Goal: Transaction & Acquisition: Purchase product/service

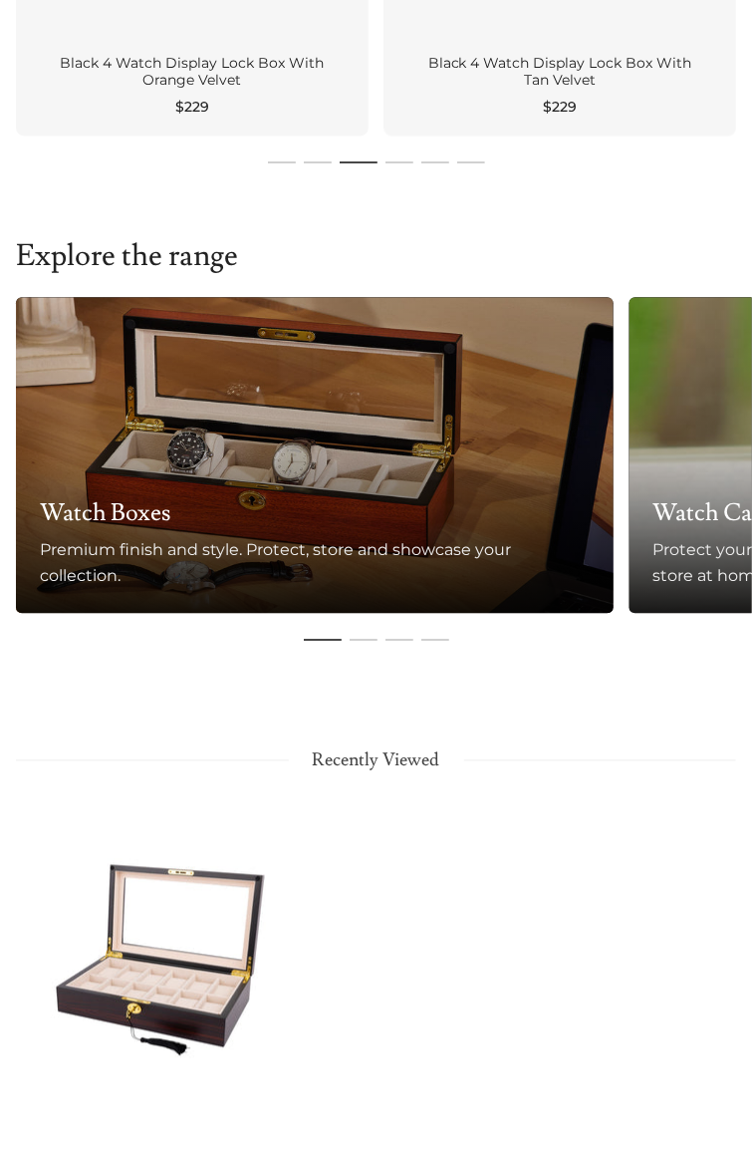
scroll to position [897, 0]
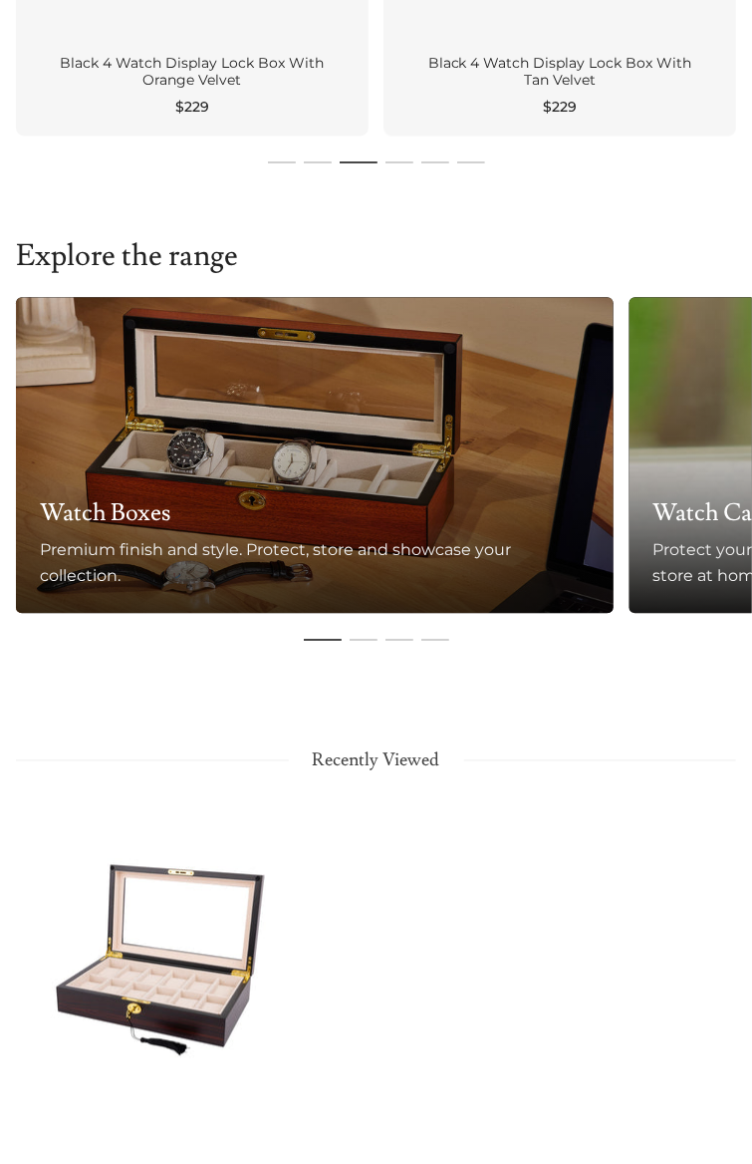
click at [483, 508] on h3 "Watch Boxes" at bounding box center [315, 514] width 550 height 32
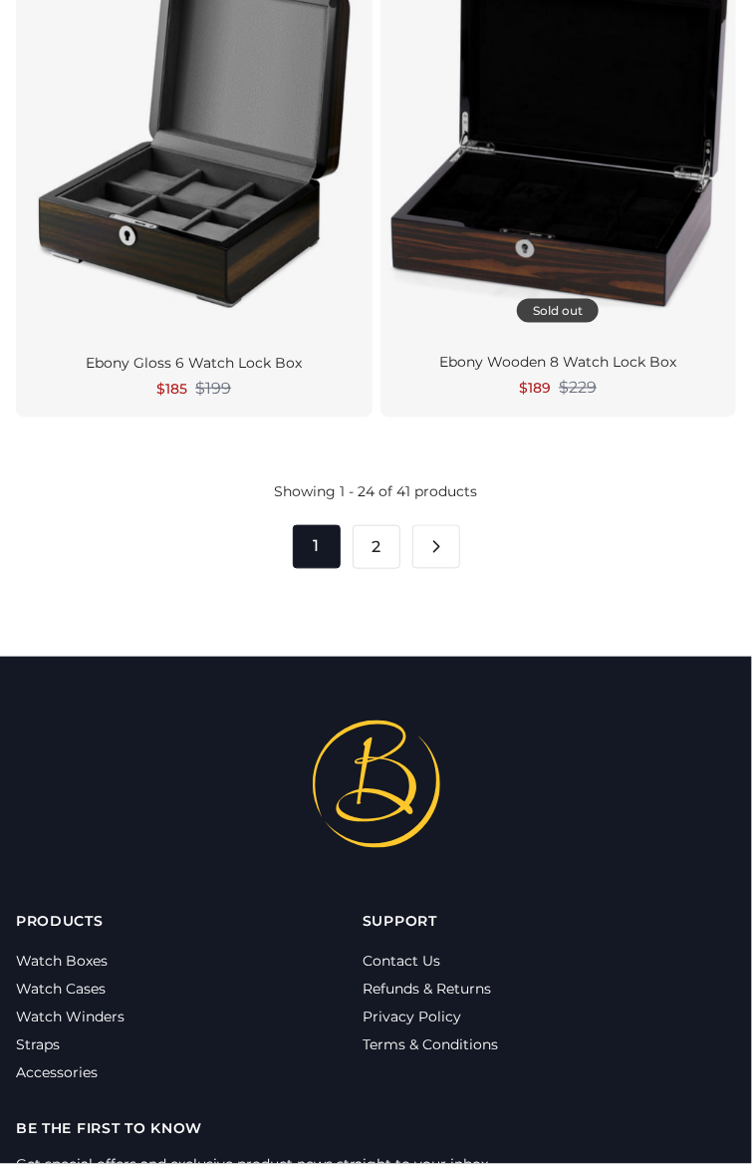
scroll to position [6007, 0]
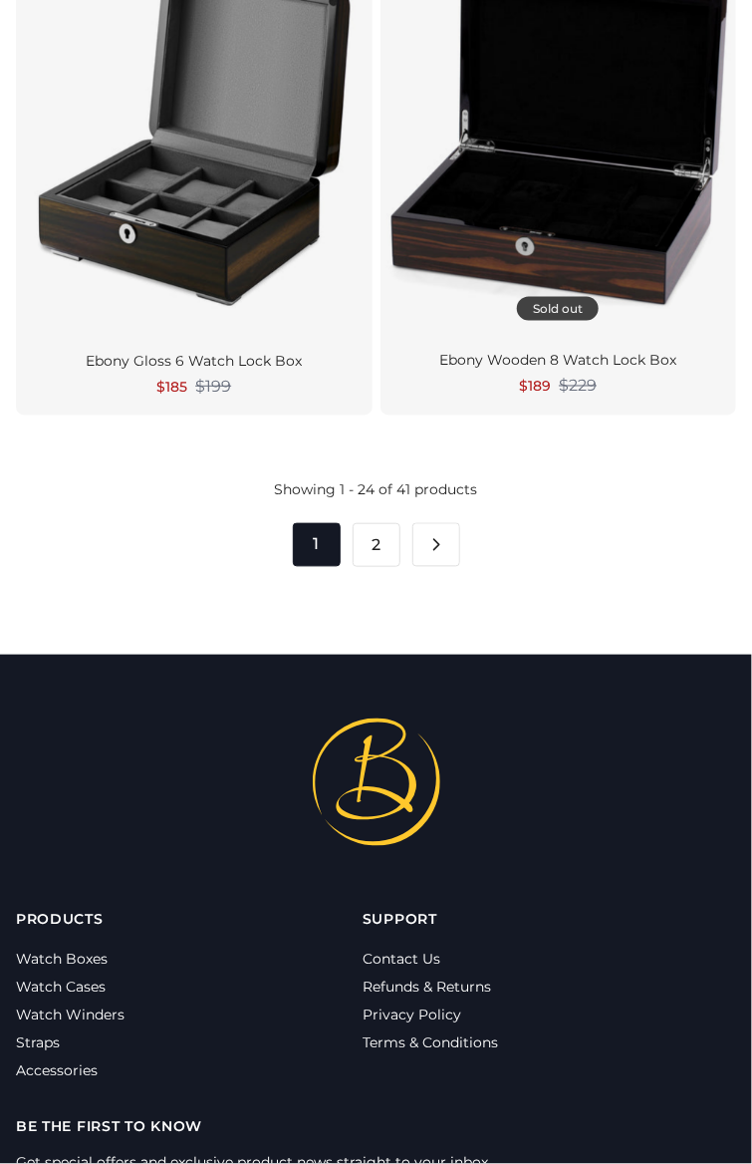
click at [718, 780] on div "Australian owned and operated all products ship from our Melbourne warehouse." at bounding box center [376, 782] width 752 height 128
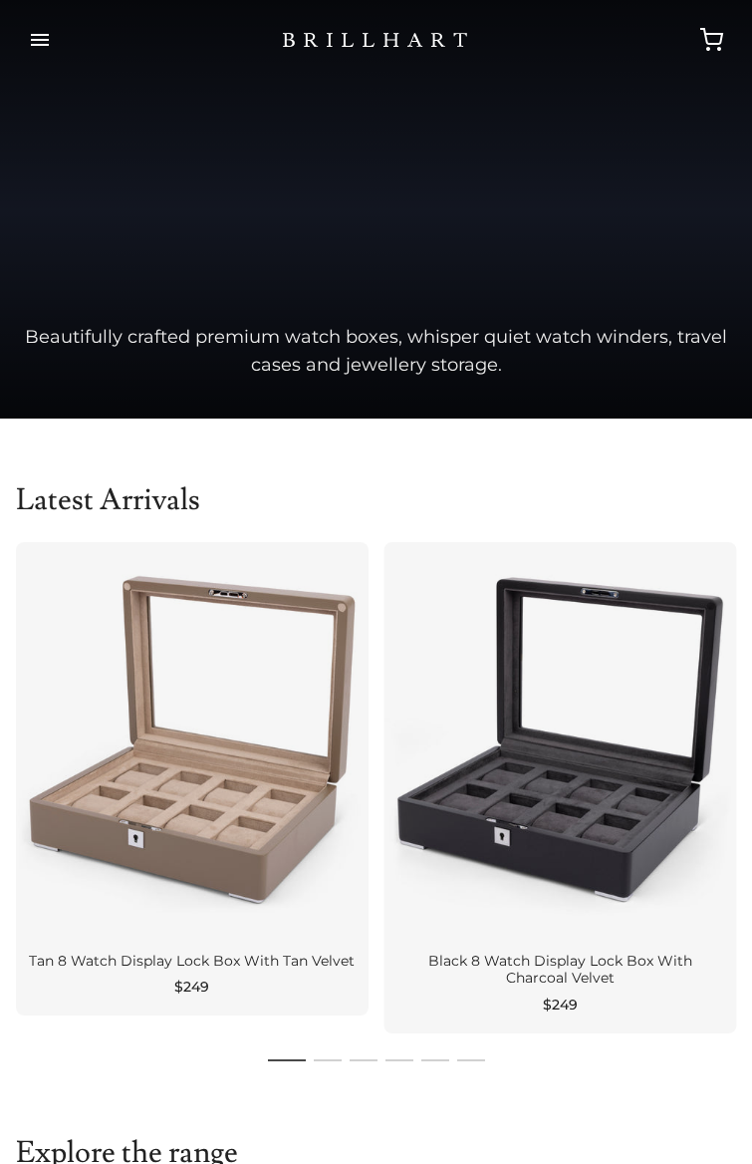
scroll to position [897, 0]
